Goal: Information Seeking & Learning: Learn about a topic

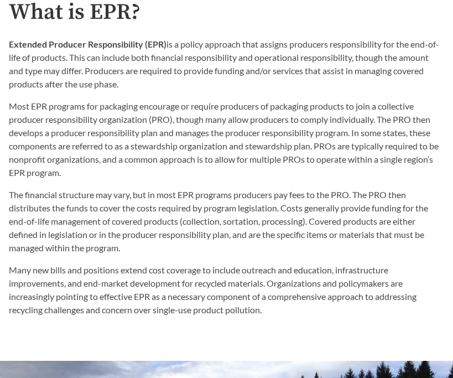
scroll to position [679, 0]
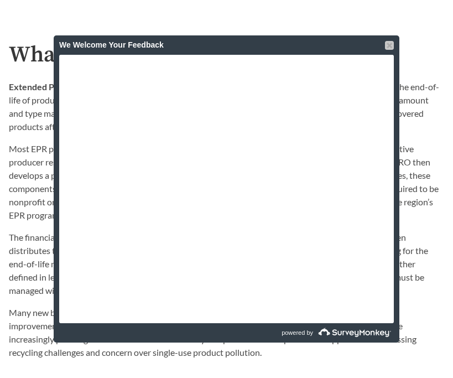
click at [387, 45] on div at bounding box center [389, 45] width 9 height 9
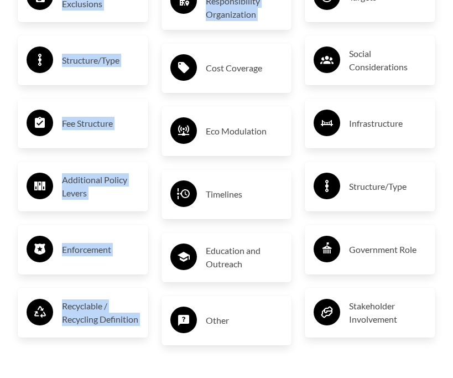
scroll to position [1840, 0]
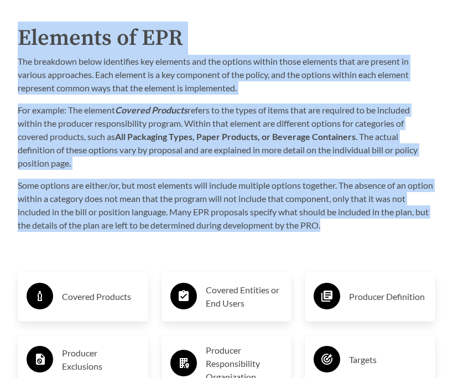
drag, startPoint x: 13, startPoint y: 34, endPoint x: 339, endPoint y: 195, distance: 363.2
copy div "What is EPR? Extended Producer Responsibility (EPR) is a policy approach that a…"
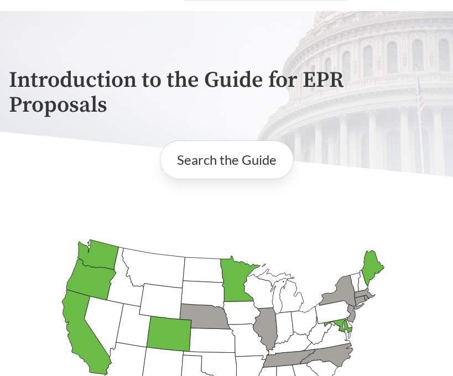
scroll to position [0, 0]
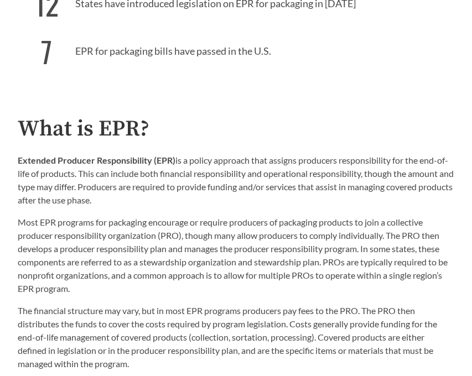
scroll to position [616, 0]
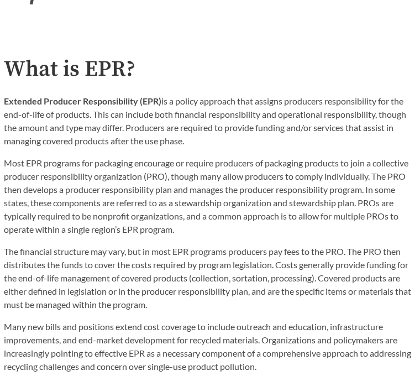
scroll to position [636, 0]
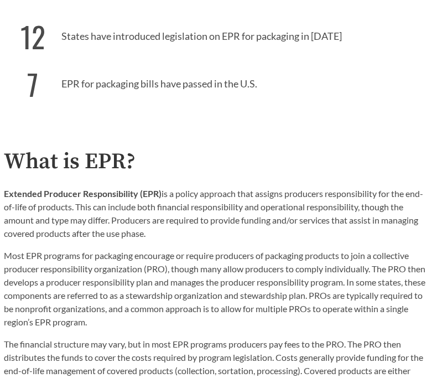
scroll to position [612, 0]
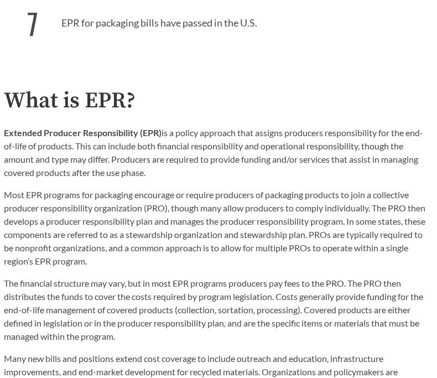
click at [76, 127] on strong "Extended Producer Responsibility (EPR)" at bounding box center [83, 132] width 158 height 11
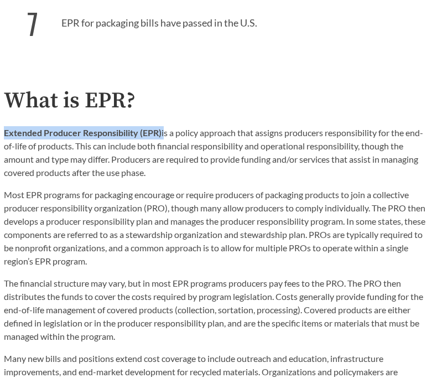
drag, startPoint x: 163, startPoint y: 108, endPoint x: 0, endPoint y: 108, distance: 163.2
click at [0, 108] on div "What is EPR? Extended Producer Responsibility (EPR) is a policy approach that a…" at bounding box center [218, 247] width 437 height 316
copy p "Extended Producer Responsibility (EPR)"
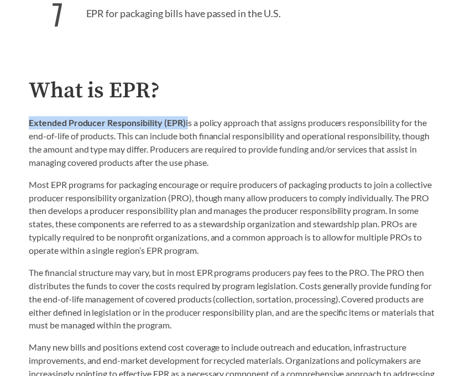
scroll to position [621, 0]
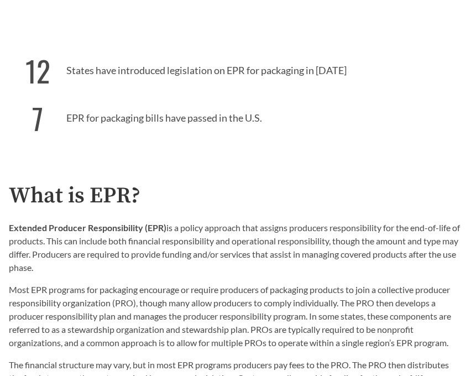
scroll to position [525, 0]
